Goal: Transaction & Acquisition: Download file/media

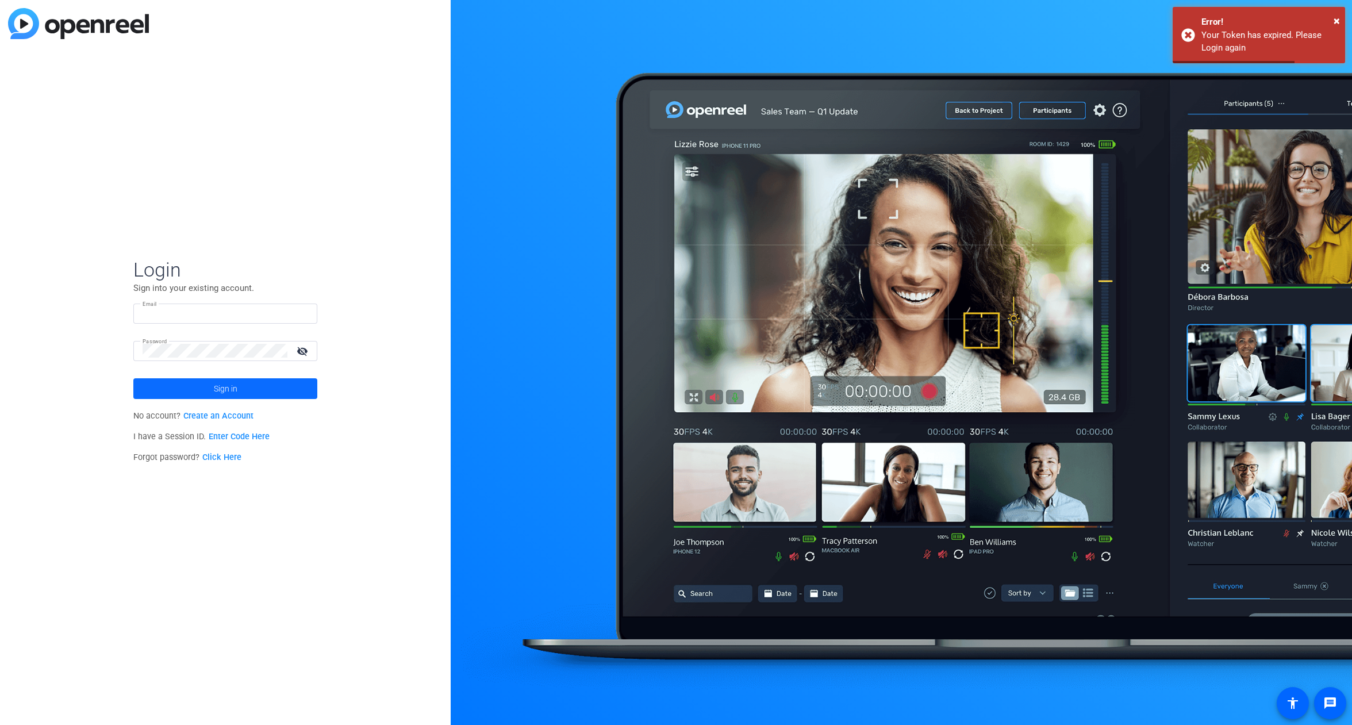
type input "[EMAIL_ADDRESS][DOMAIN_NAME]"
click at [258, 386] on span at bounding box center [225, 389] width 184 height 28
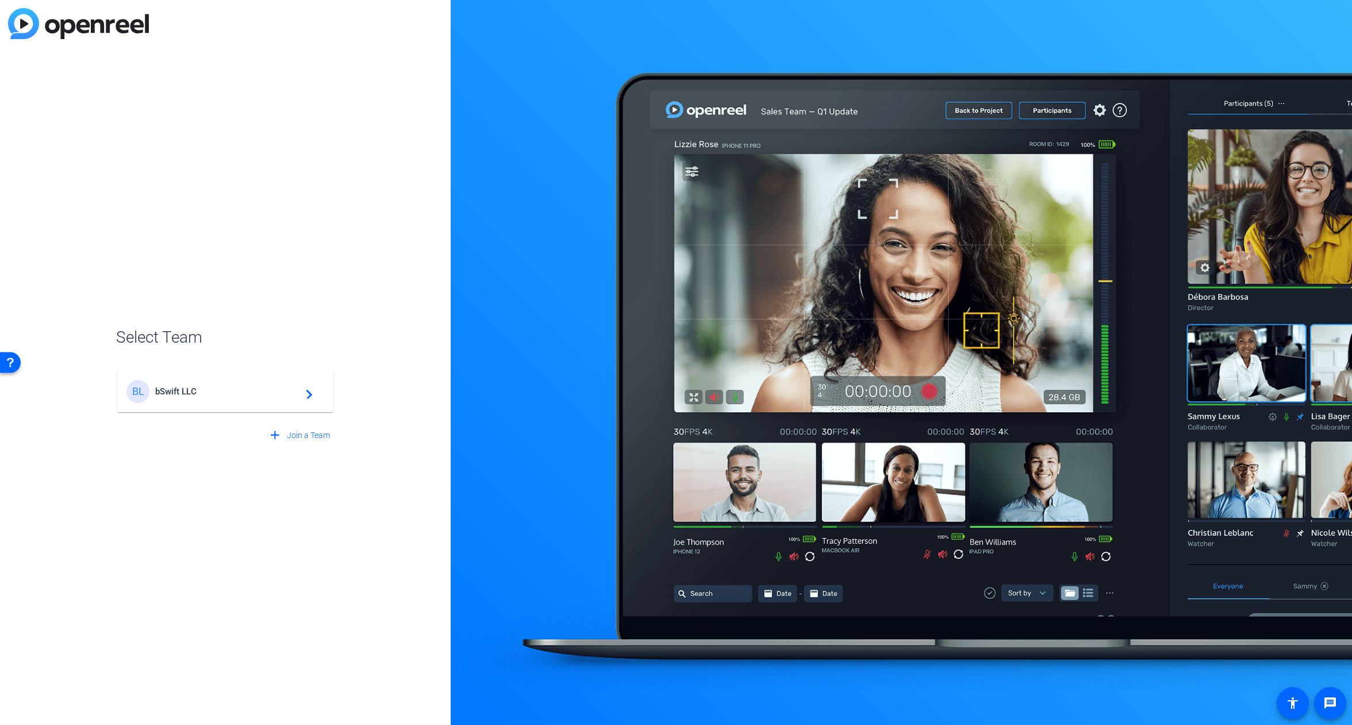
click at [225, 396] on span "bSwift LLC" at bounding box center [227, 391] width 144 height 10
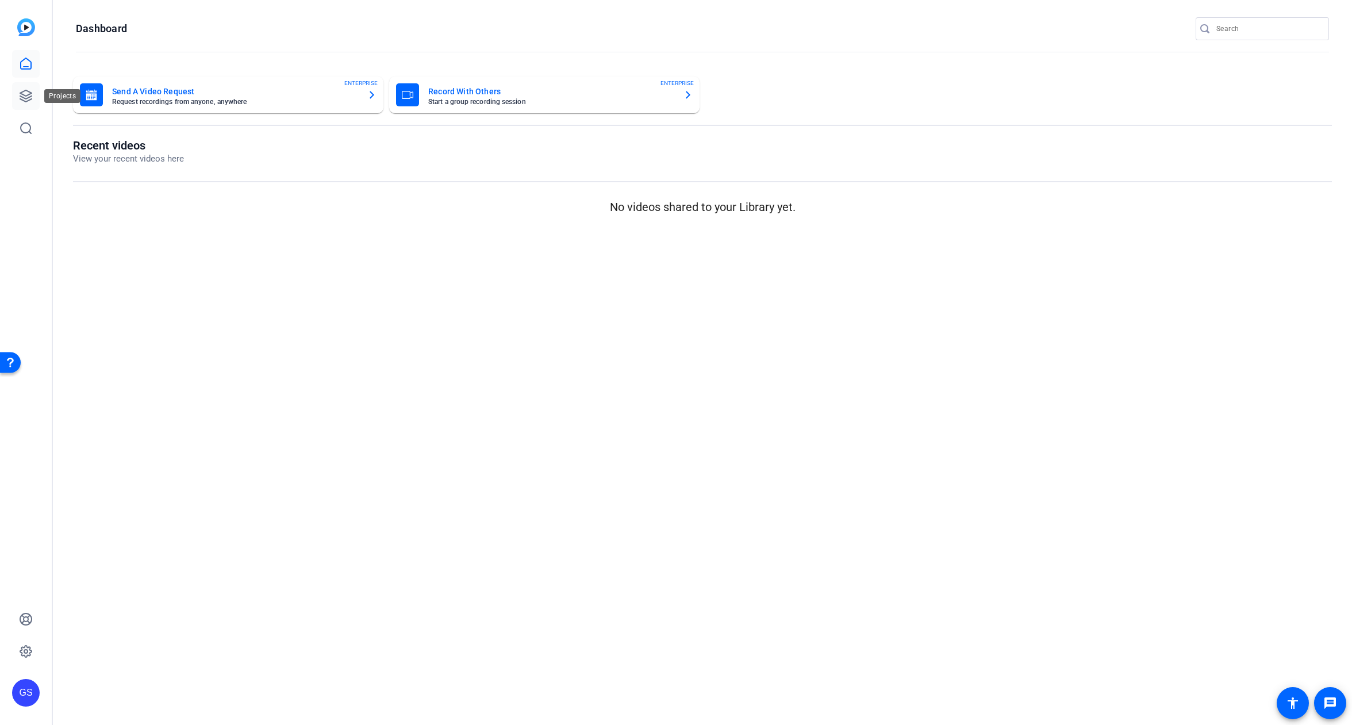
click at [31, 94] on icon at bounding box center [25, 95] width 11 height 11
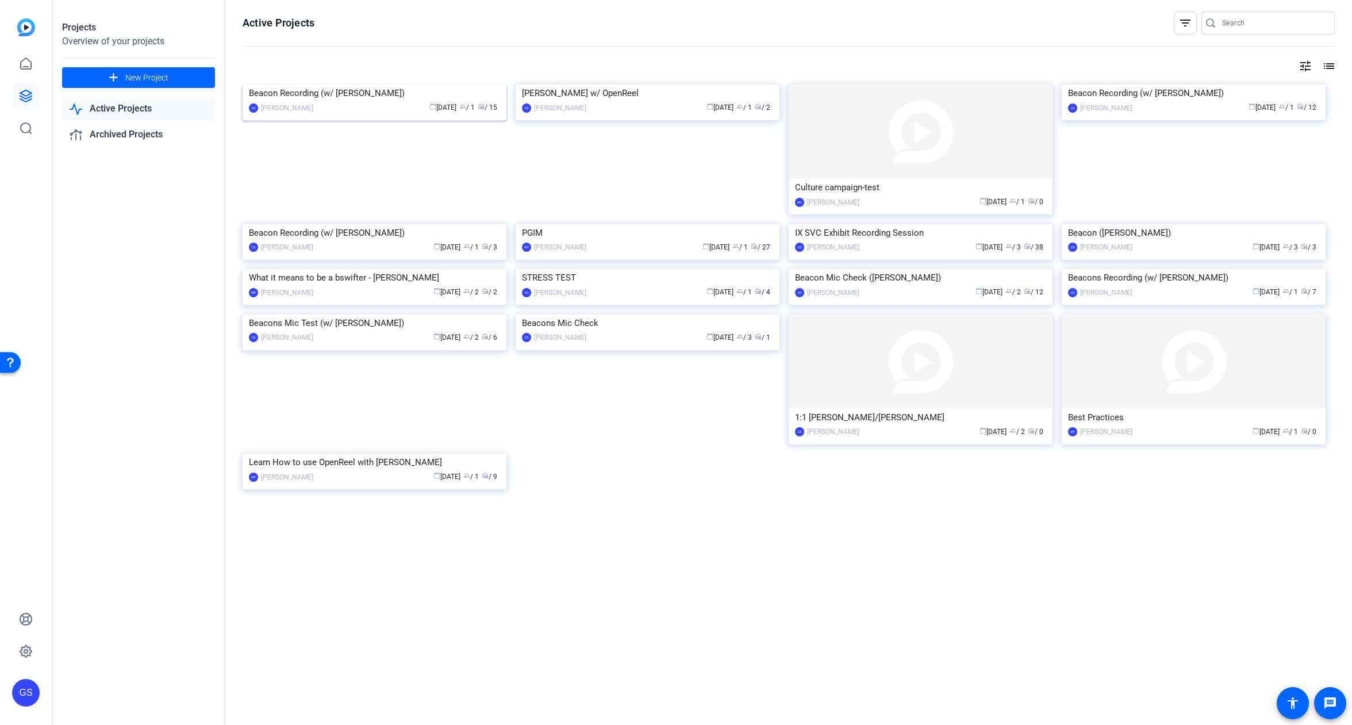
click at [399, 85] on img at bounding box center [375, 85] width 264 height 0
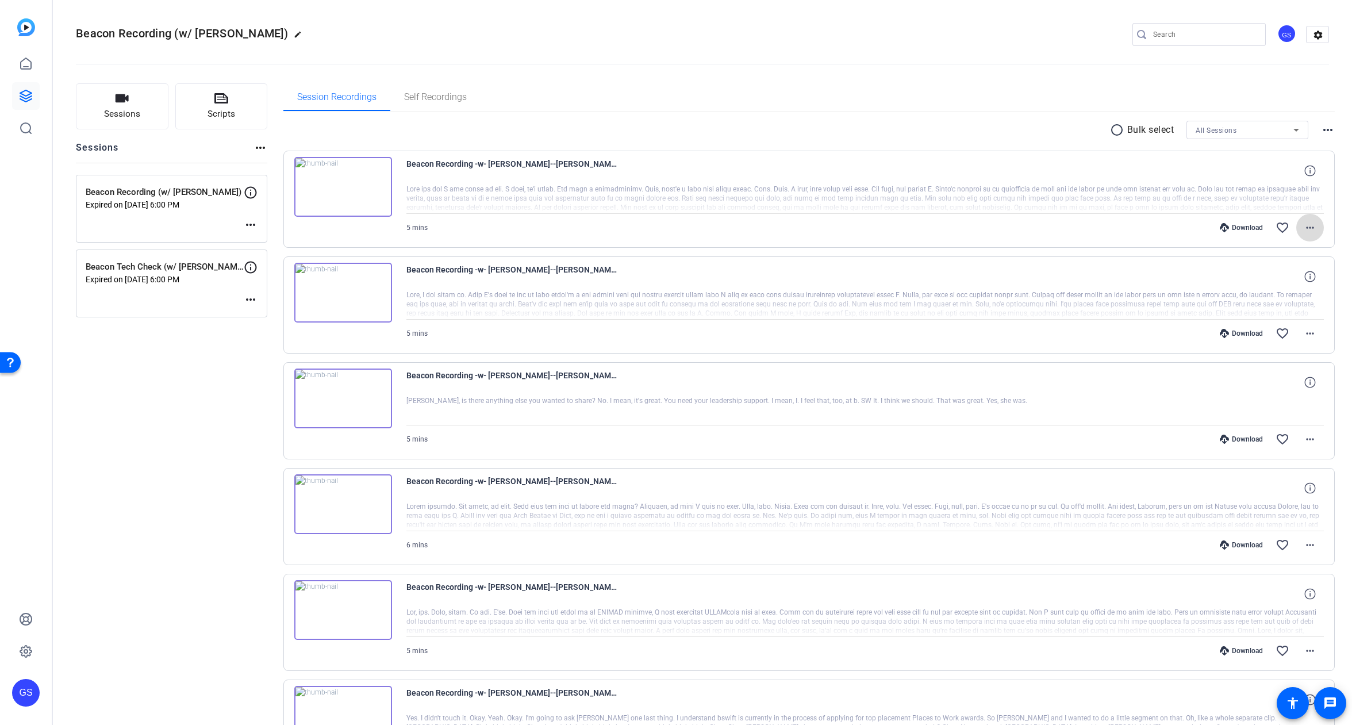
click at [1304, 225] on mat-icon "more_horiz" at bounding box center [1311, 228] width 14 height 14
click at [976, 225] on div at bounding box center [676, 362] width 1352 height 725
click at [1304, 224] on mat-icon "more_horiz" at bounding box center [1311, 228] width 14 height 14
click at [1105, 400] on div at bounding box center [676, 362] width 1352 height 725
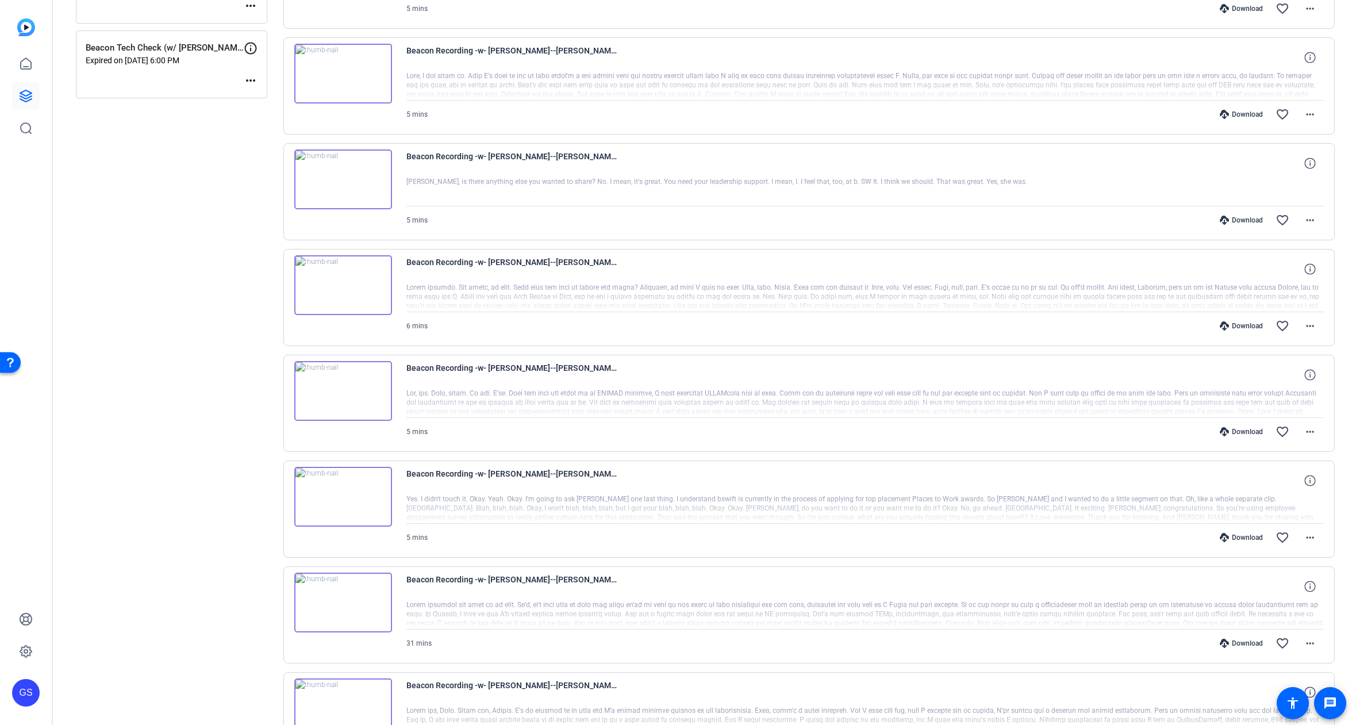
scroll to position [234, 0]
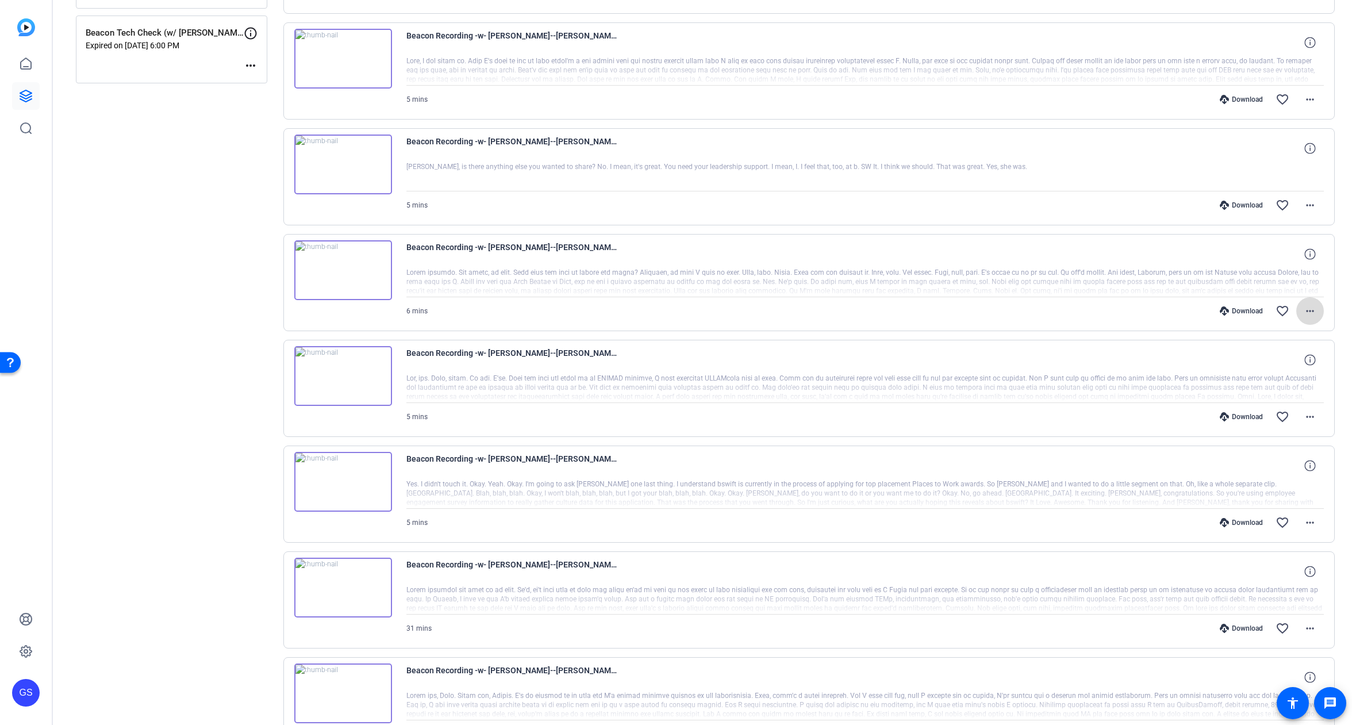
click at [1305, 312] on mat-icon "more_horiz" at bounding box center [1311, 311] width 14 height 14
click at [1298, 332] on span "Download Original" at bounding box center [1274, 335] width 69 height 14
click at [1304, 307] on mat-icon "more_horiz" at bounding box center [1311, 311] width 14 height 14
click at [1289, 365] on span "Download MP4" at bounding box center [1274, 364] width 69 height 14
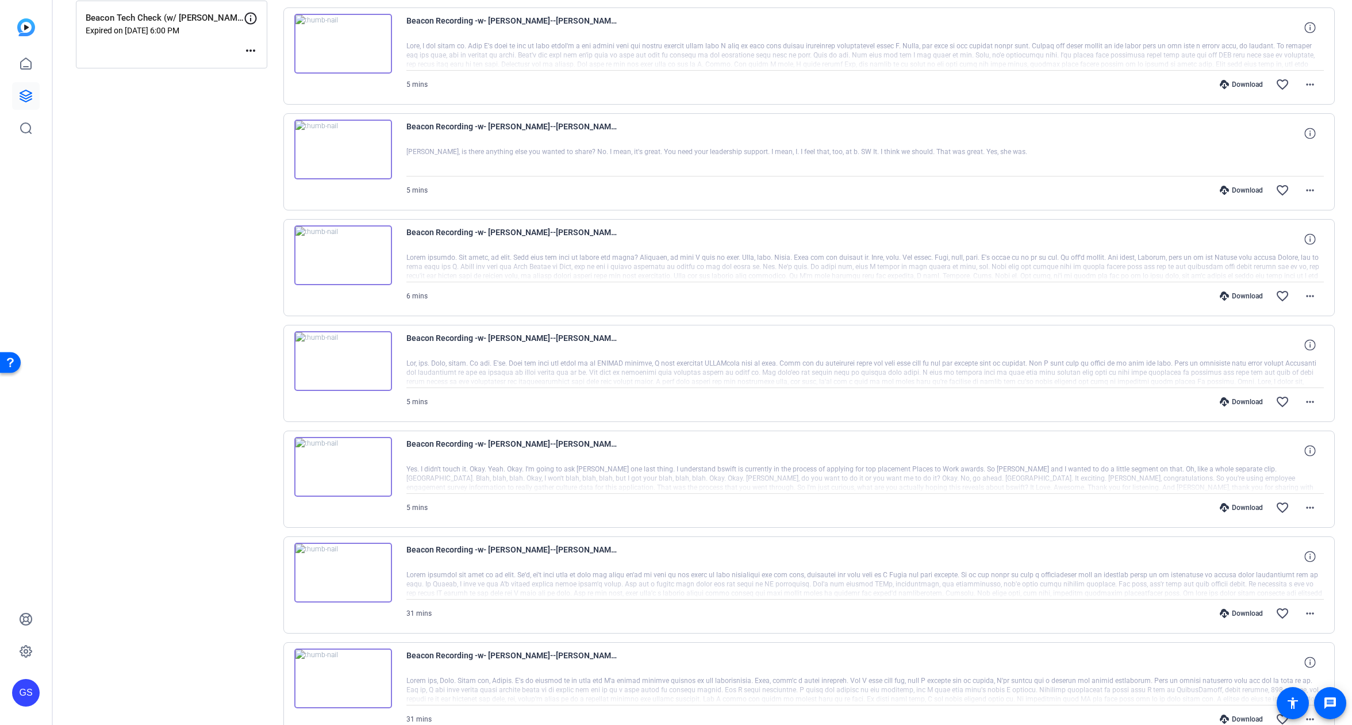
scroll to position [256, 0]
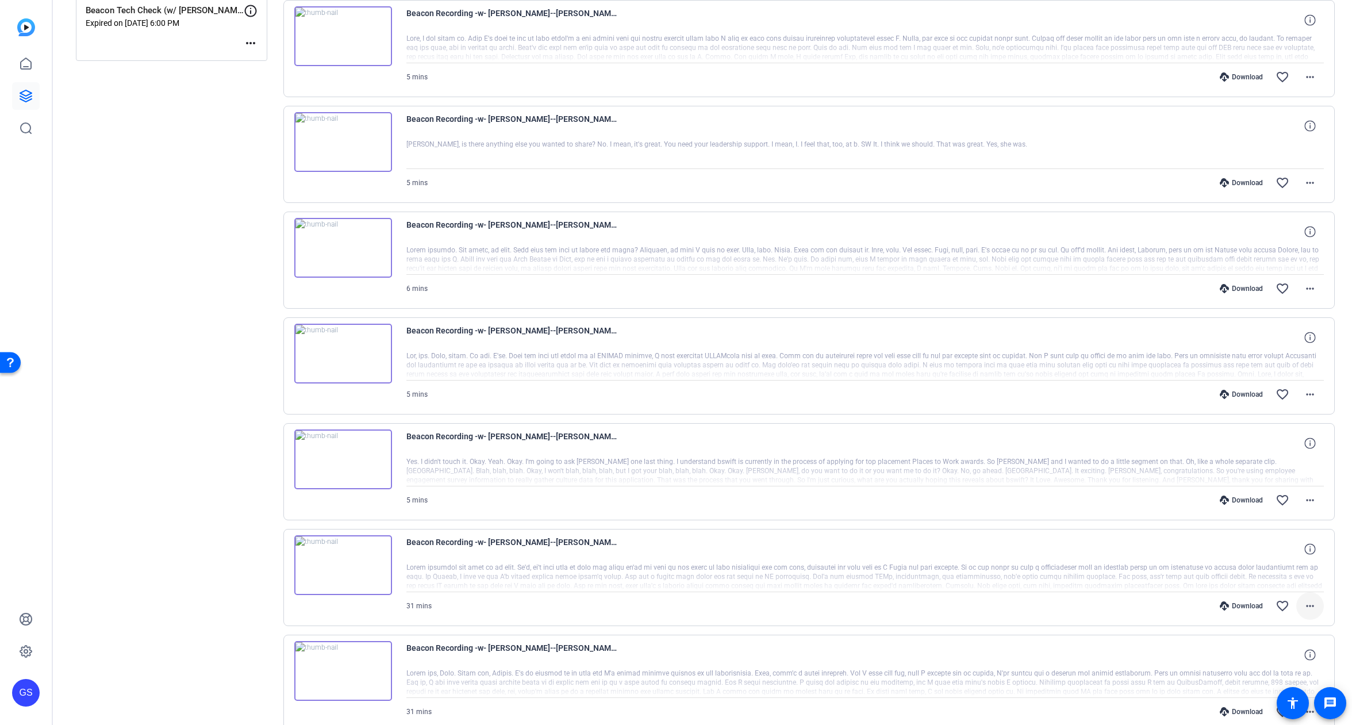
click at [1304, 603] on mat-icon "more_horiz" at bounding box center [1311, 606] width 14 height 14
click at [1296, 492] on span "Download MP4" at bounding box center [1274, 496] width 69 height 14
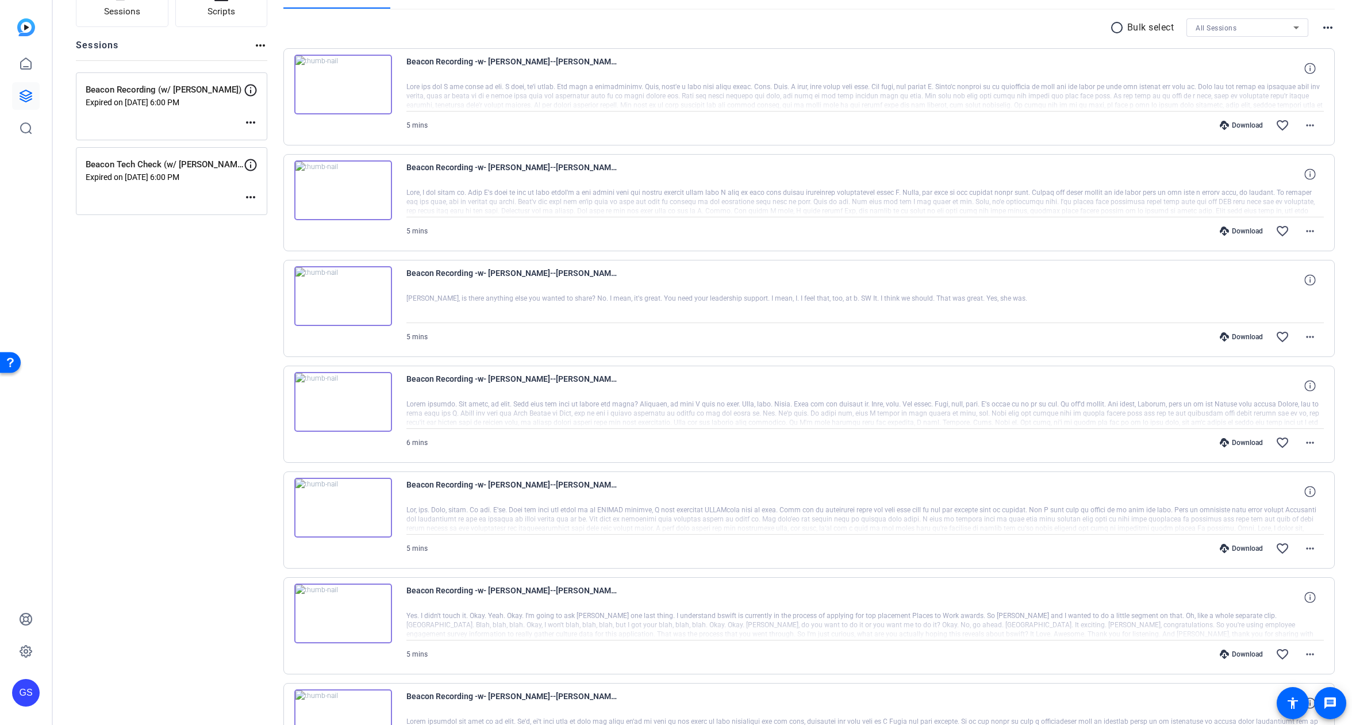
scroll to position [43, 0]
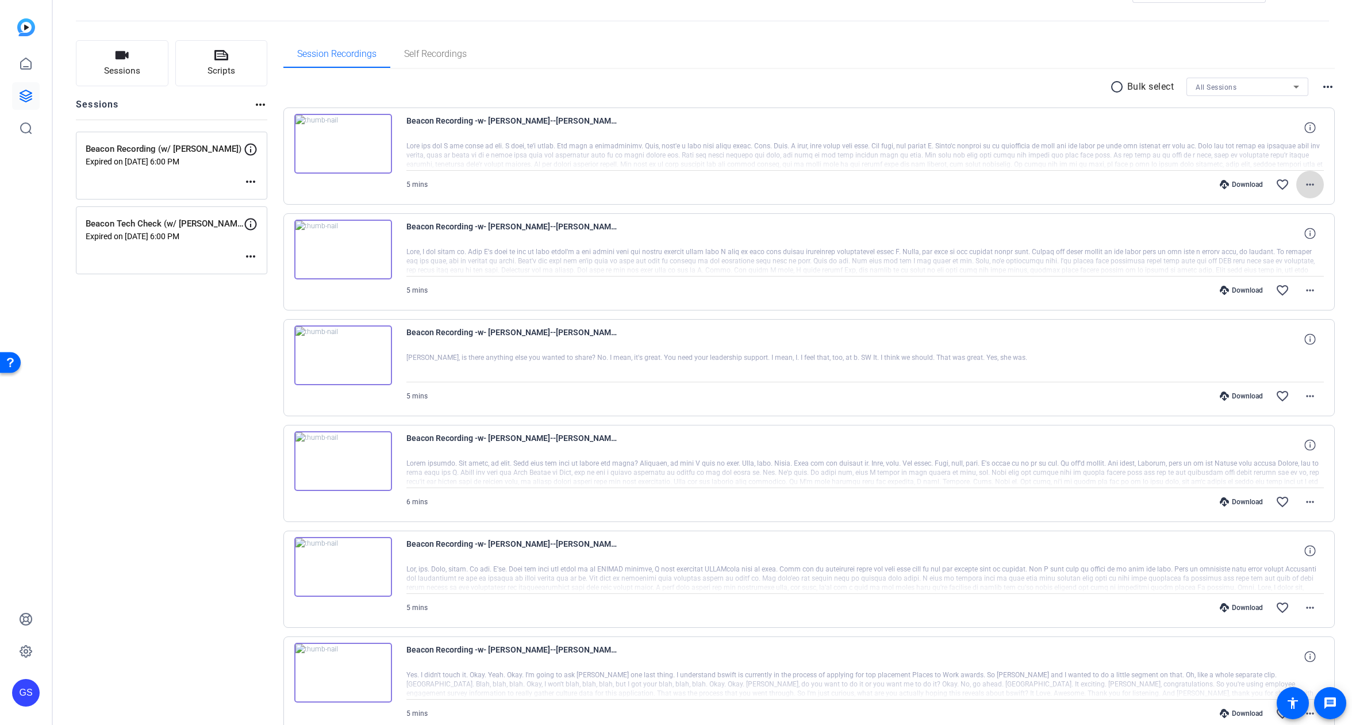
click at [1312, 183] on span at bounding box center [1311, 185] width 28 height 28
click at [1293, 235] on span "Download MP4" at bounding box center [1274, 238] width 69 height 14
